Goal: Information Seeking & Learning: Learn about a topic

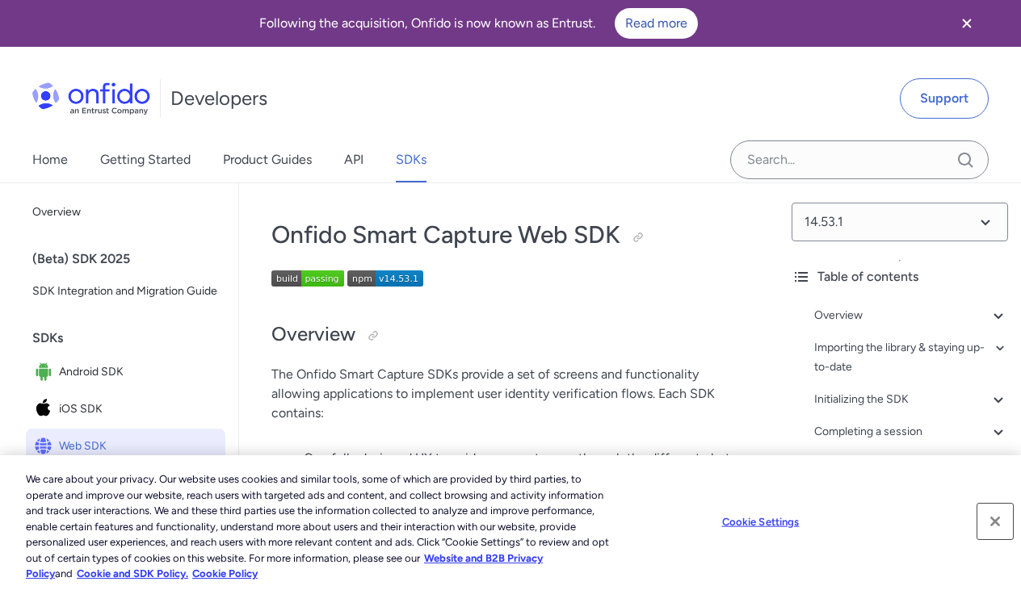
click at [996, 525] on button "Close" at bounding box center [995, 522] width 36 height 36
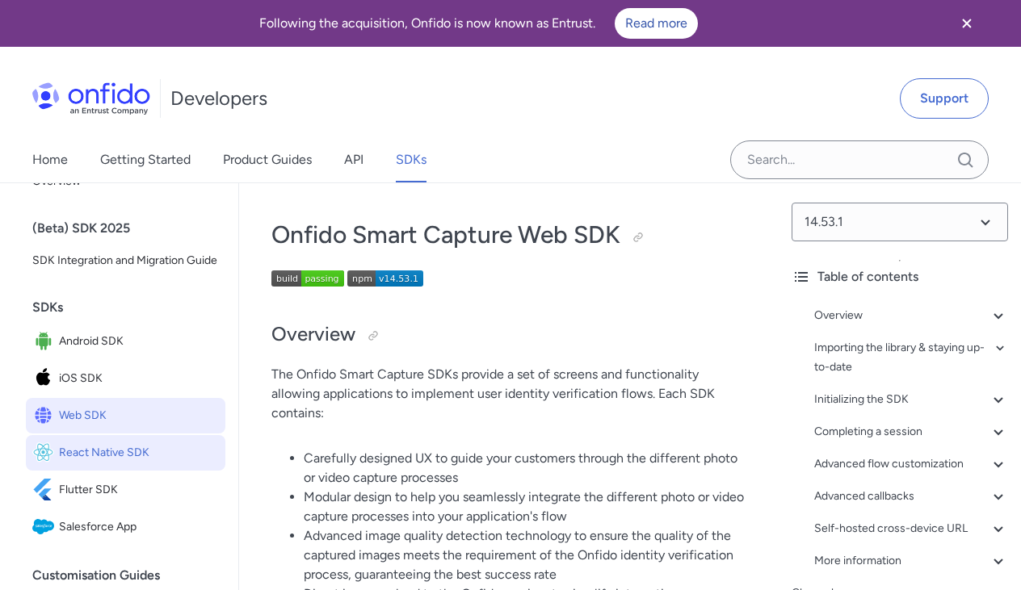
scroll to position [36, 0]
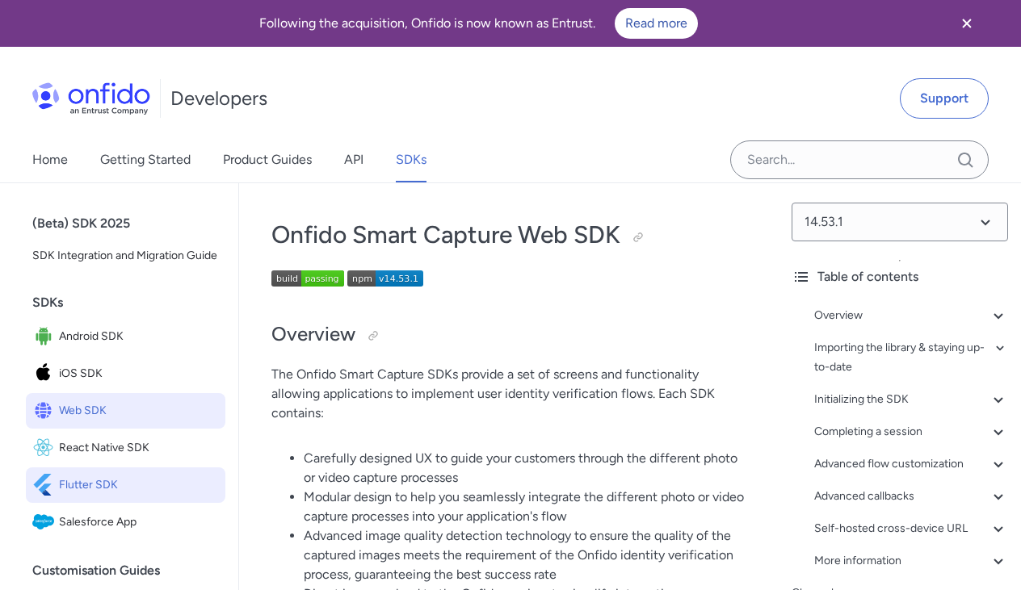
click at [115, 489] on span "Flutter SDK" at bounding box center [139, 485] width 160 height 23
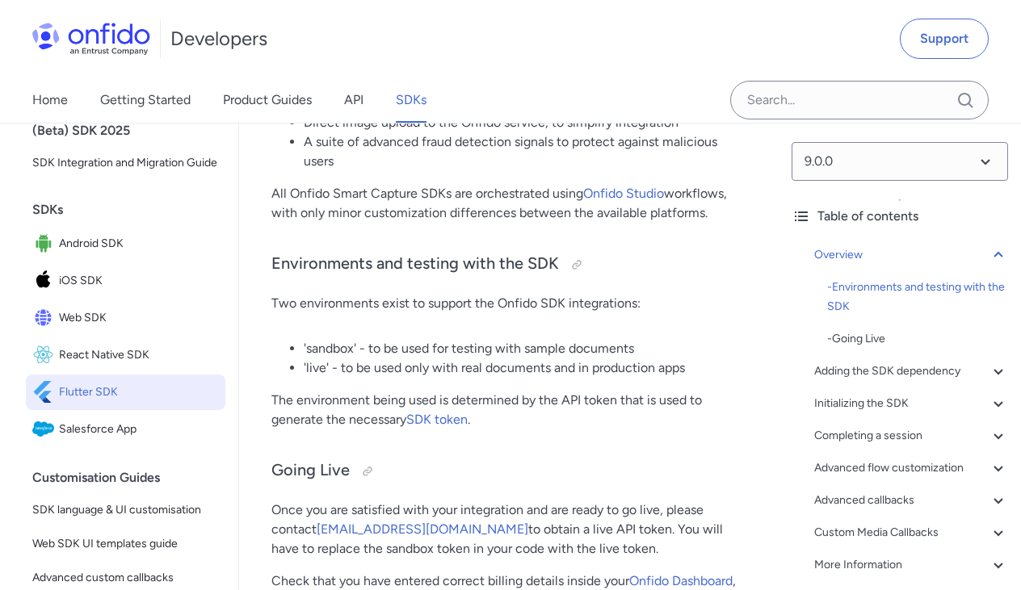
scroll to position [460, 0]
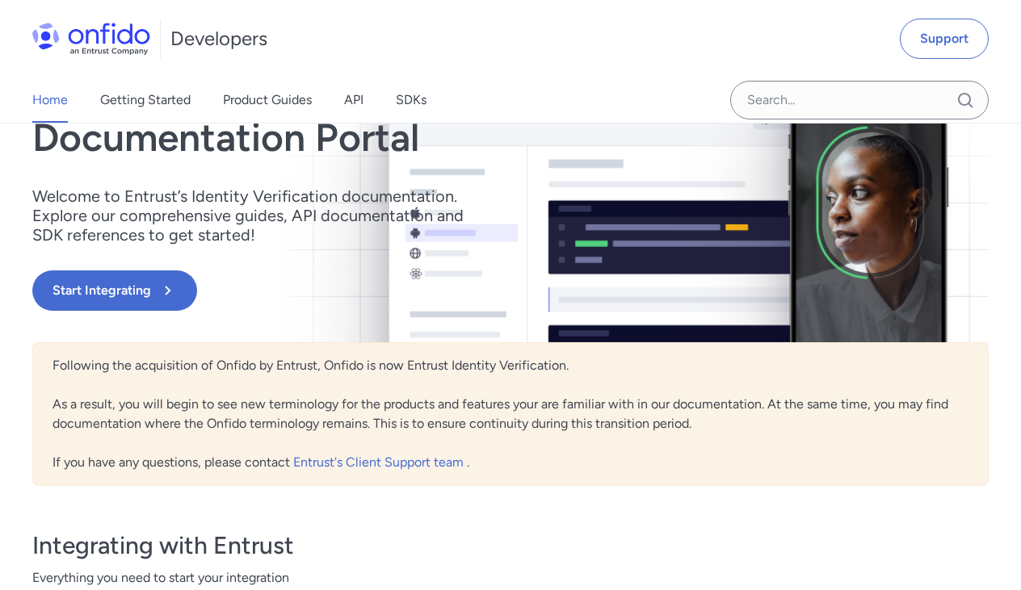
scroll to position [153, 0]
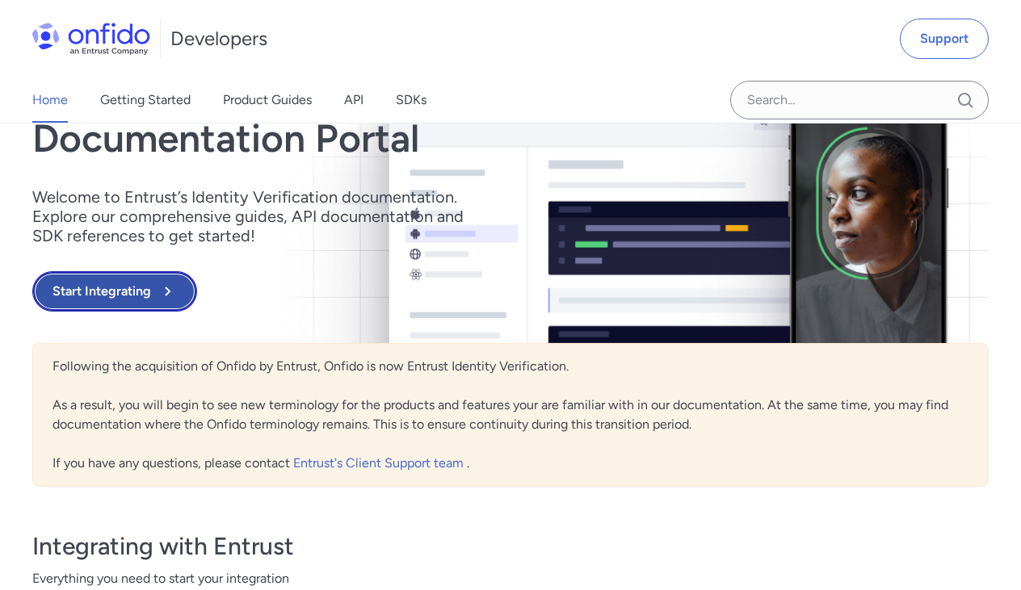
click at [154, 292] on button "Start Integrating" at bounding box center [114, 291] width 165 height 40
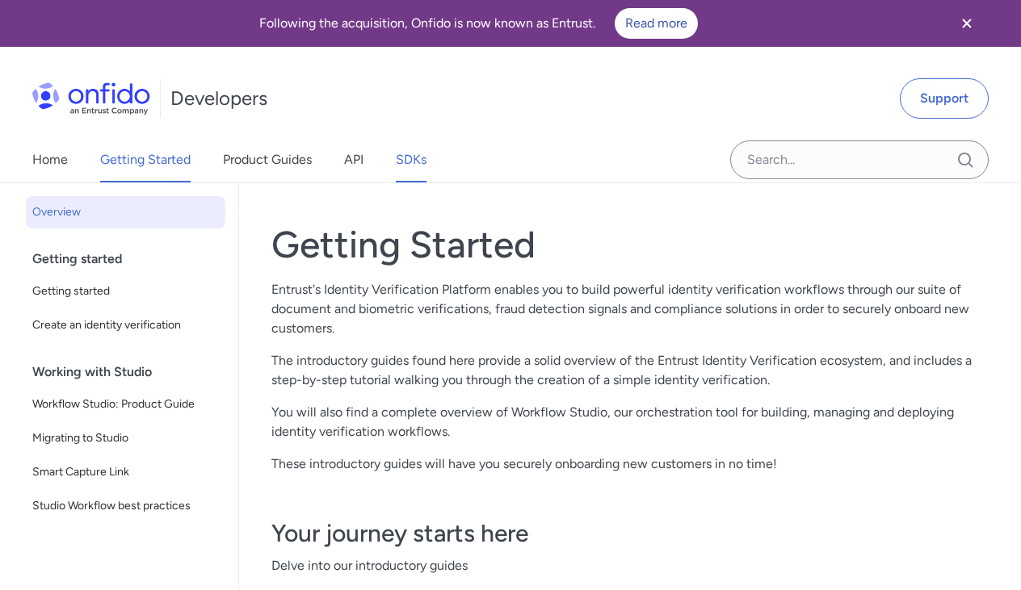
click at [407, 157] on link "SDKs" at bounding box center [411, 159] width 31 height 45
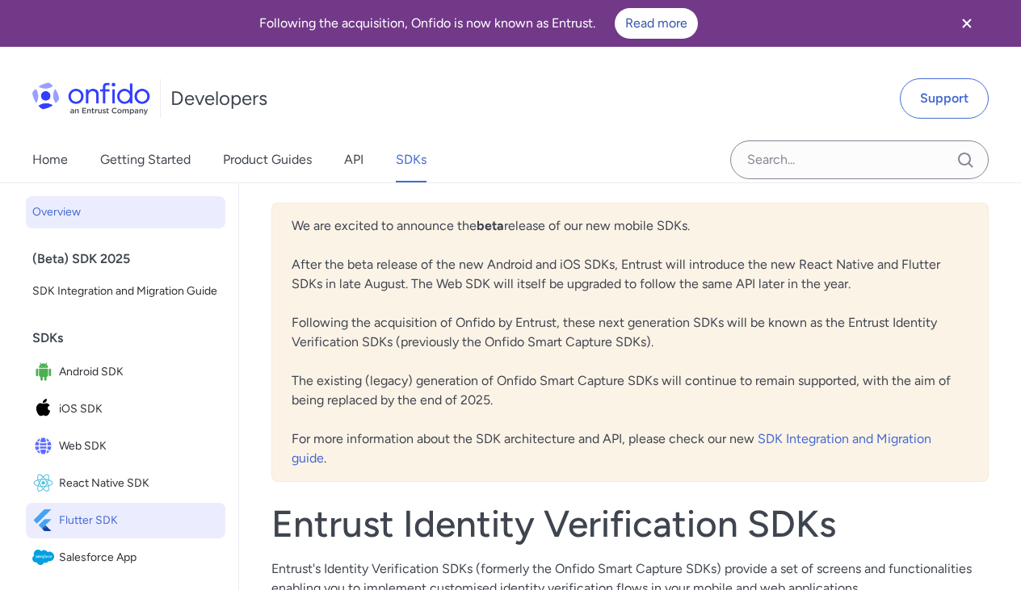
click at [94, 527] on span "Flutter SDK" at bounding box center [139, 521] width 160 height 23
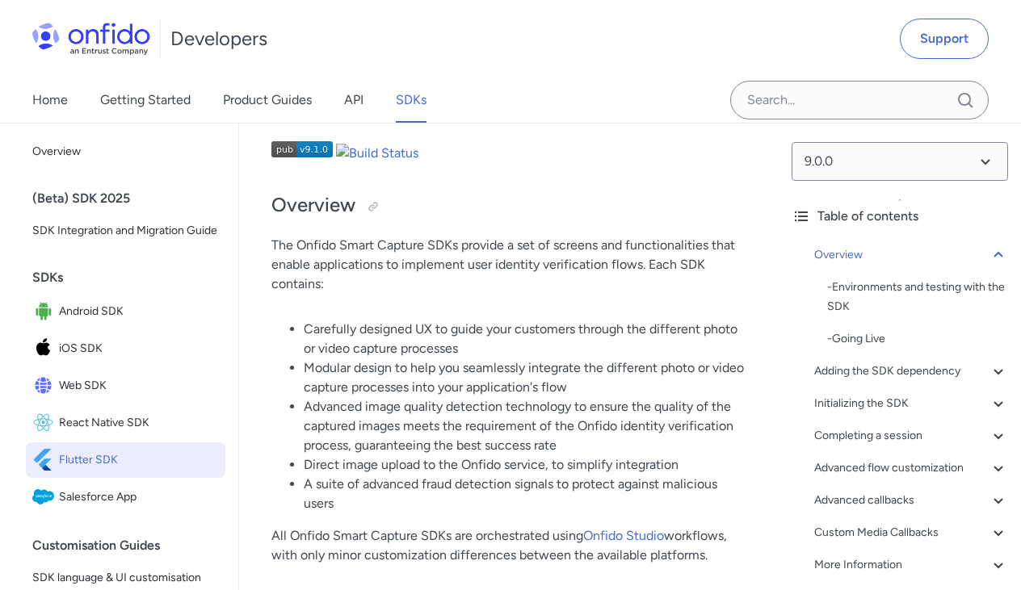
scroll to position [137, 0]
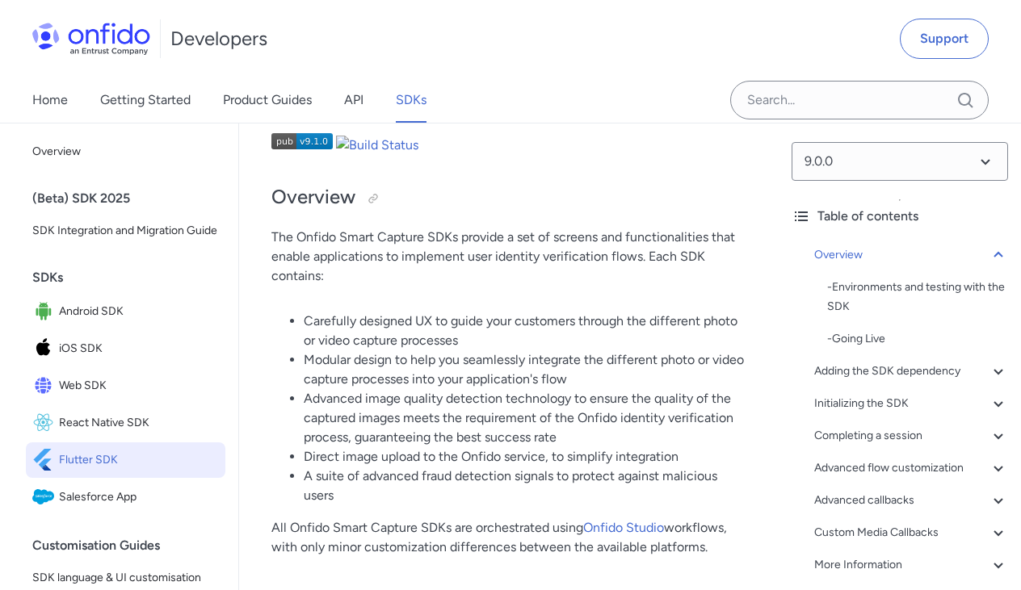
click at [442, 411] on li "Advanced image quality detection technology to ensure the quality of the captur…" at bounding box center [525, 418] width 443 height 58
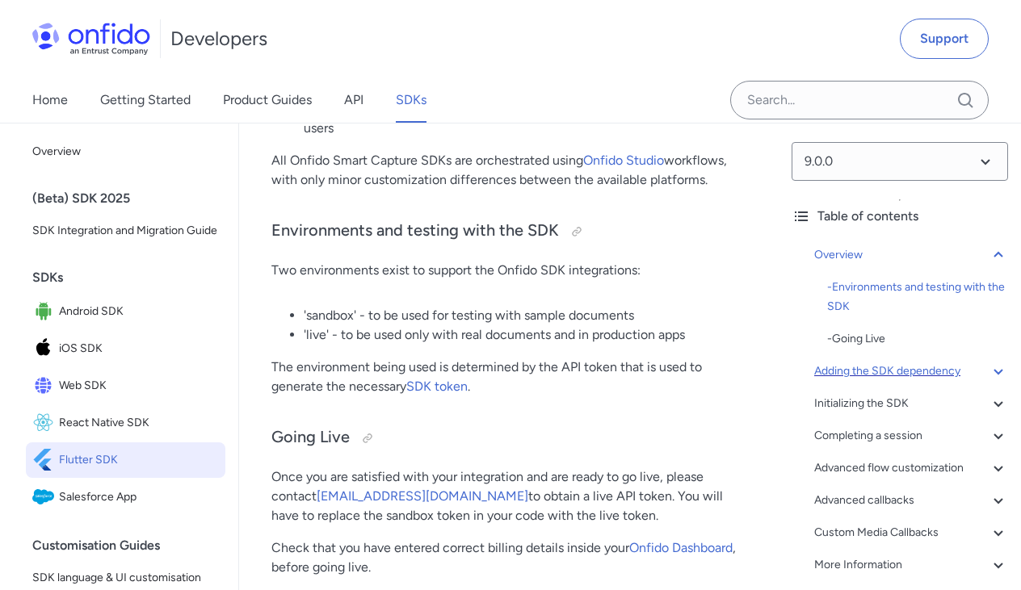
click at [998, 371] on icon at bounding box center [998, 371] width 19 height 19
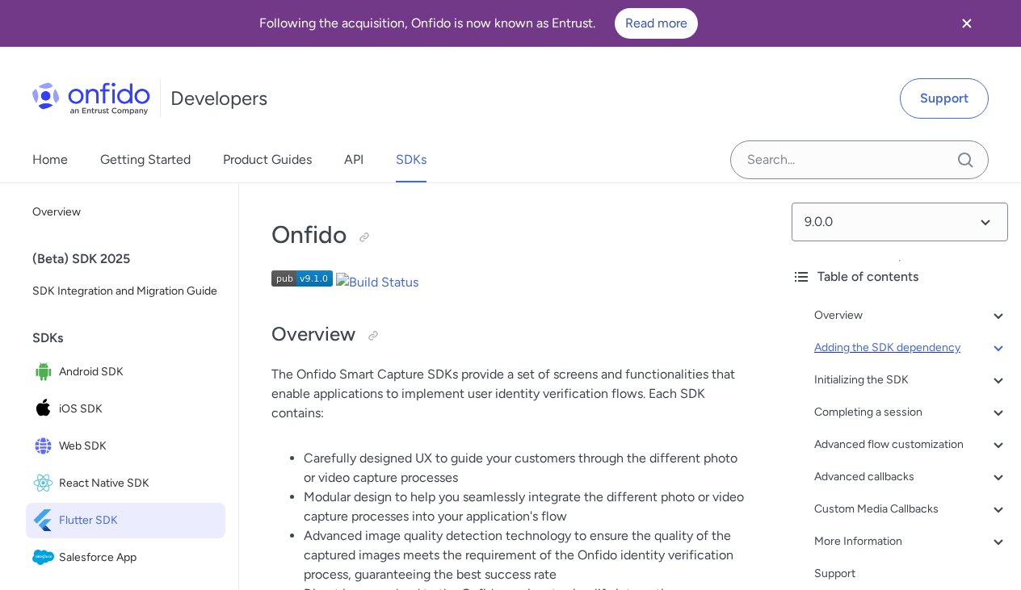
click at [965, 19] on icon "Close banner" at bounding box center [966, 23] width 19 height 19
